Goal: Book appointment/travel/reservation

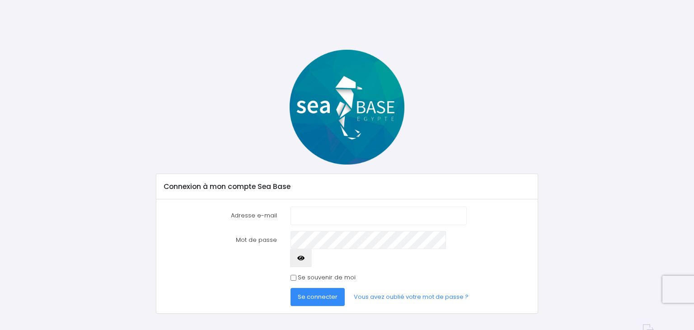
type input "[EMAIL_ADDRESS][DOMAIN_NAME]"
click at [294, 275] on input "Se souvenir de moi" at bounding box center [294, 278] width 6 height 6
checkbox input "true"
click at [318, 292] on span "Se connecter" at bounding box center [318, 296] width 40 height 9
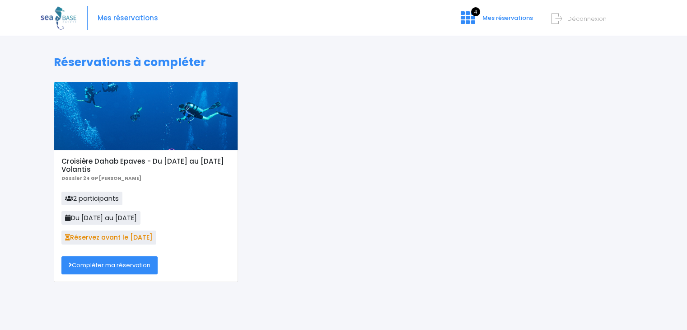
click at [145, 268] on link "Compléter ma réservation" at bounding box center [109, 265] width 96 height 18
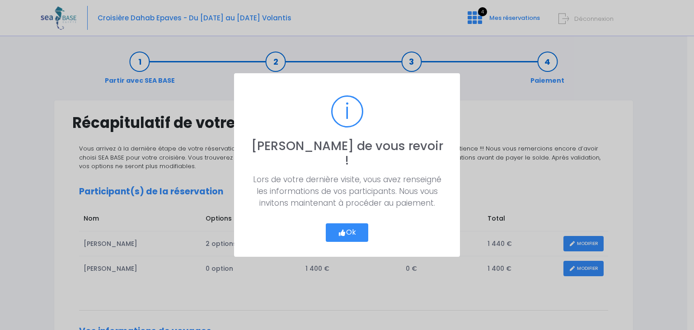
click at [353, 224] on button "Ok" at bounding box center [347, 232] width 42 height 19
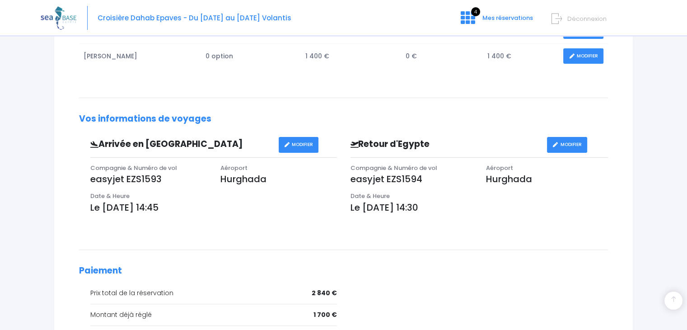
scroll to position [218, 0]
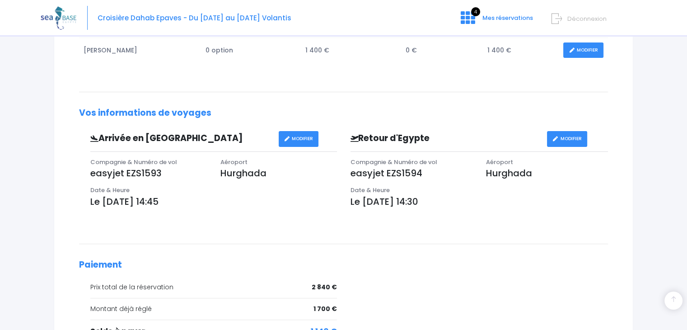
click at [299, 137] on link "MODIFIER" at bounding box center [299, 139] width 40 height 16
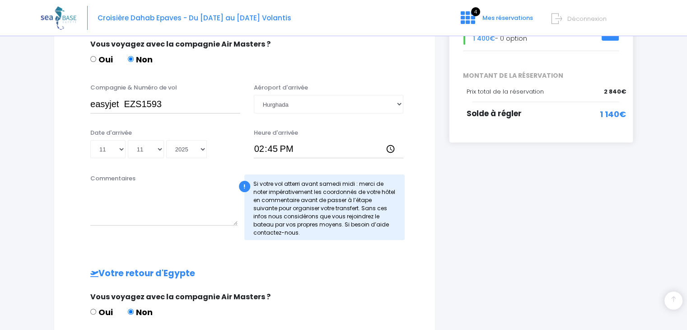
scroll to position [212, 0]
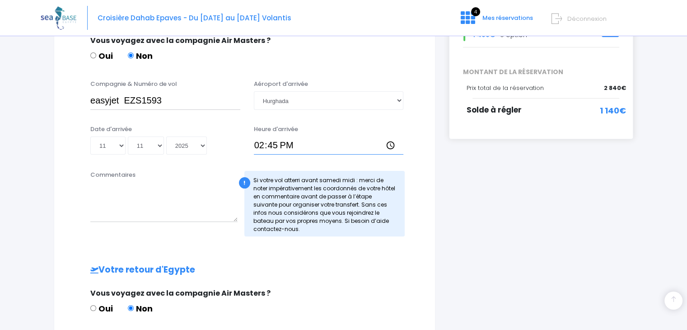
click at [275, 144] on input "14:45" at bounding box center [329, 145] width 150 height 18
click at [259, 144] on input "14:45" at bounding box center [329, 145] width 150 height 18
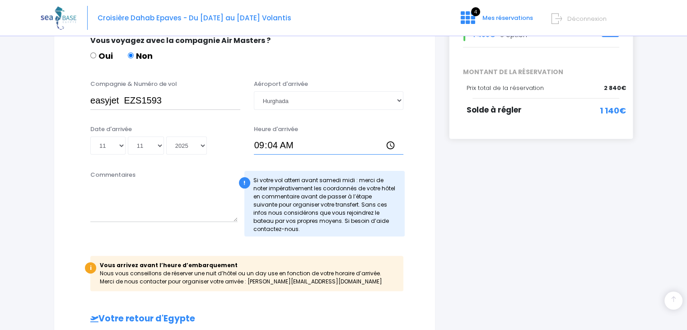
type input "09:45"
click at [264, 144] on input "09:45" at bounding box center [329, 145] width 150 height 18
type input "14:45"
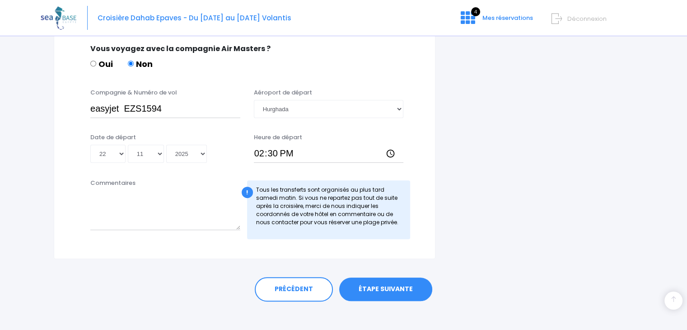
scroll to position [512, 0]
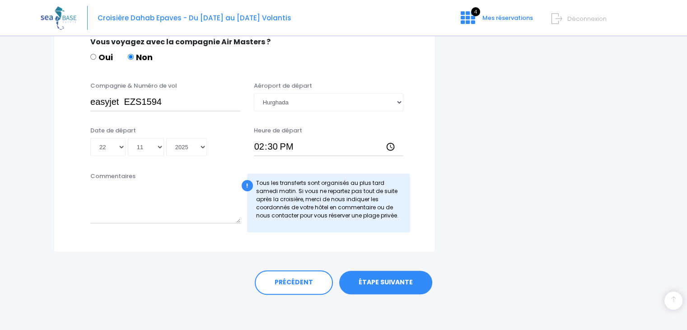
click at [389, 279] on link "ÉTAPE SUIVANTE" at bounding box center [385, 282] width 93 height 23
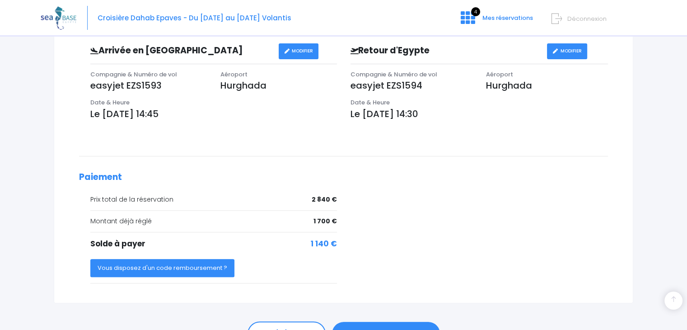
scroll to position [356, 0]
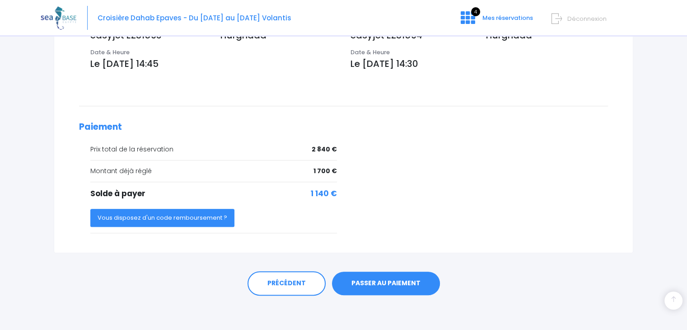
click at [397, 278] on link "PASSER AU PAIEMENT" at bounding box center [386, 283] width 108 height 23
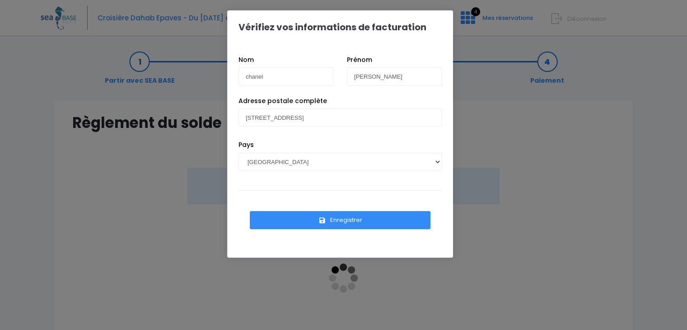
click at [370, 221] on button "Enregistrer" at bounding box center [340, 220] width 181 height 18
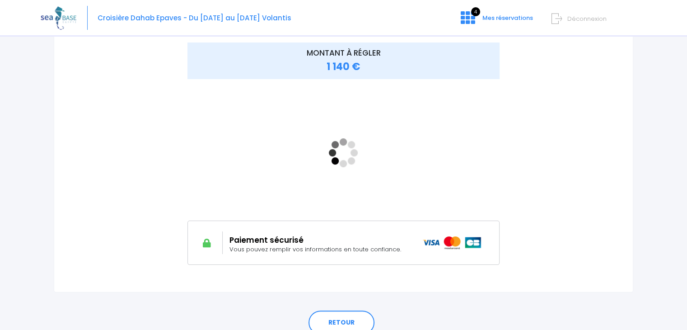
scroll to position [146, 0]
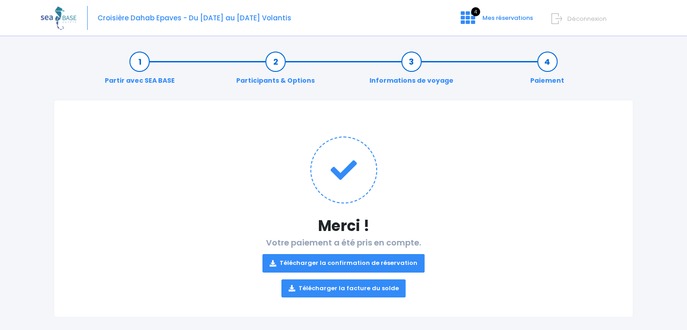
scroll to position [9, 0]
